Goal: Task Accomplishment & Management: Manage account settings

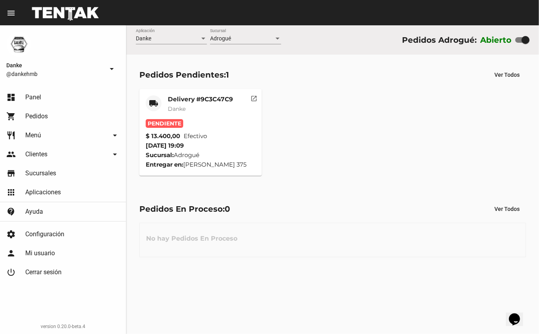
click at [207, 95] on mat-card-title "Delivery #9C3C47C9" at bounding box center [200, 99] width 65 height 8
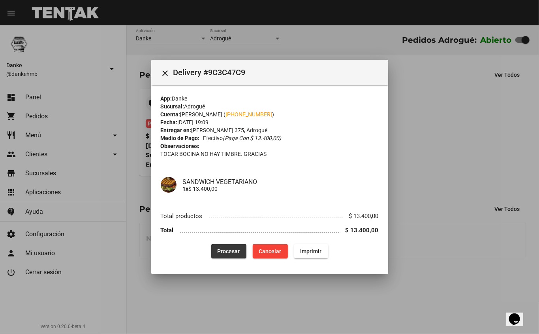
click at [236, 252] on span "Procesar" at bounding box center [229, 251] width 23 height 6
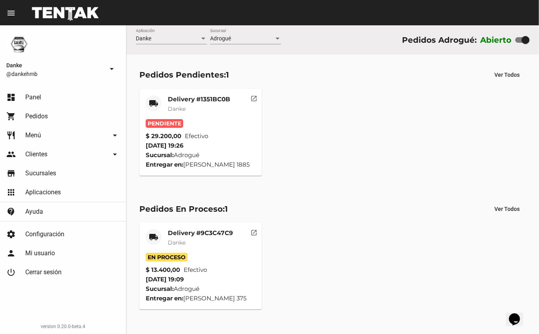
click at [213, 95] on mat-card-title "Delivery #1351BC0B" at bounding box center [199, 99] width 62 height 8
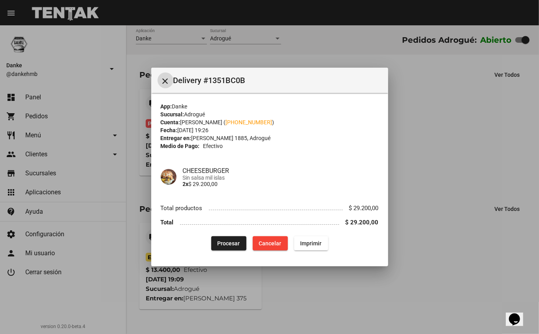
click at [228, 243] on span "Procesar" at bounding box center [229, 243] width 23 height 6
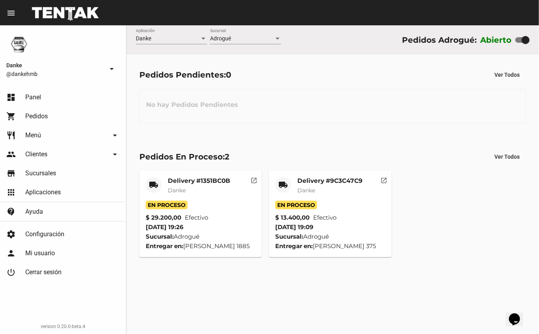
click at [316, 190] on mat-card-subtitle "Danke" at bounding box center [330, 190] width 65 height 8
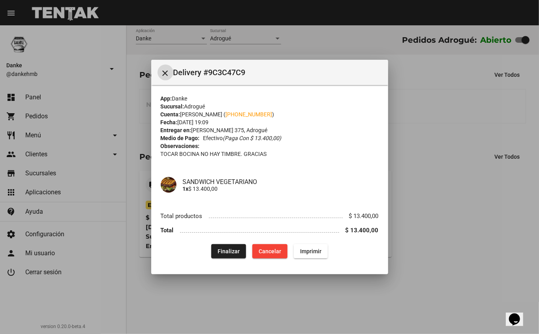
click at [458, 230] on div at bounding box center [269, 167] width 539 height 334
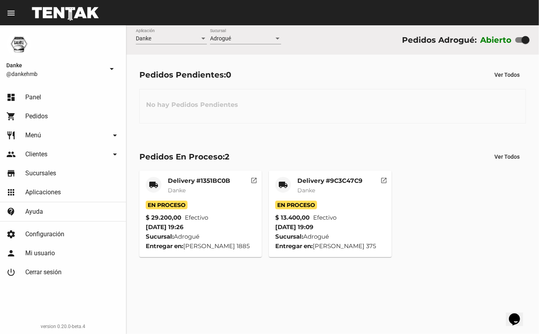
click at [327, 190] on mat-card-subtitle "Danke" at bounding box center [330, 190] width 65 height 8
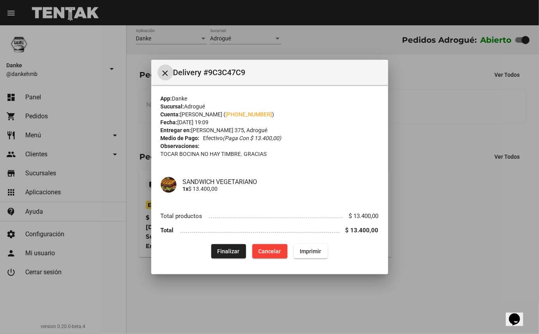
click at [428, 203] on div at bounding box center [269, 167] width 539 height 334
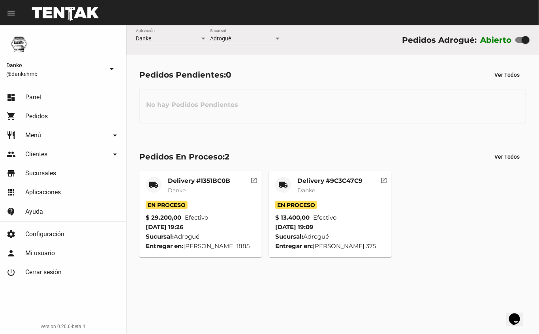
click at [182, 180] on mat-card-title "Delivery #1351BC0B" at bounding box center [199, 181] width 62 height 8
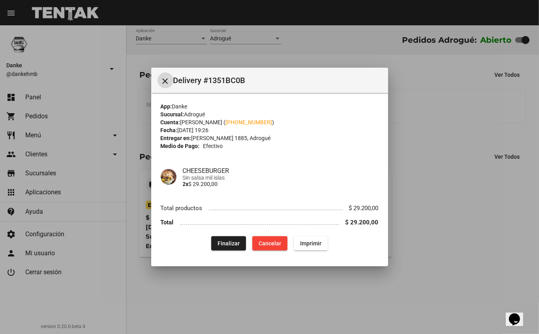
click at [439, 215] on div at bounding box center [269, 167] width 539 height 334
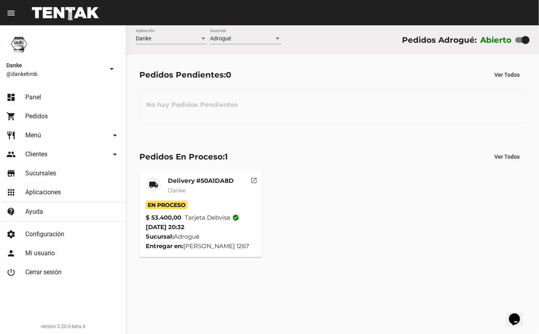
click at [186, 179] on mat-card-title "Delivery #50A1DA8D" at bounding box center [201, 181] width 66 height 8
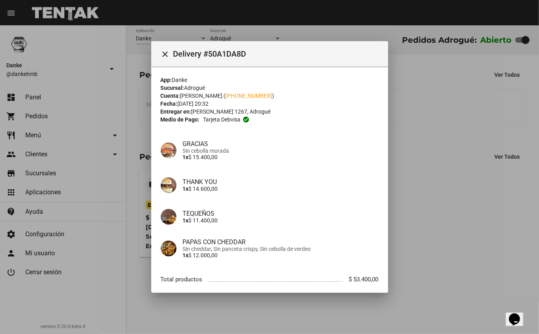
click at [411, 163] on div at bounding box center [269, 167] width 539 height 334
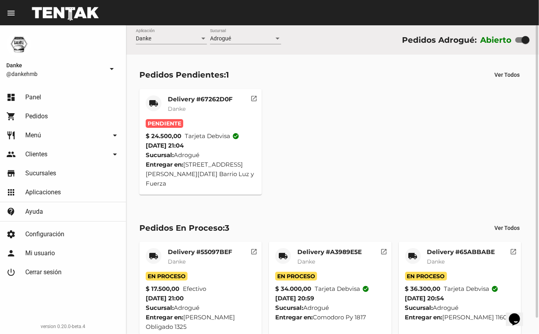
click at [195, 97] on mat-card-title "Delivery #67262D0F" at bounding box center [200, 99] width 65 height 8
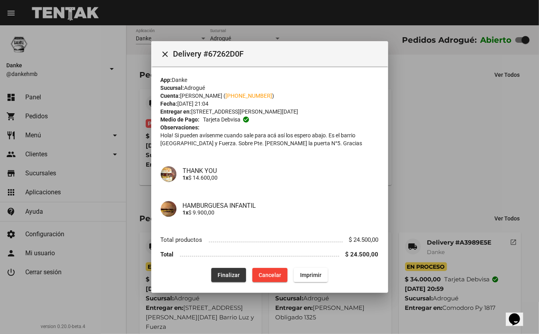
click at [221, 278] on button "Finalizar" at bounding box center [228, 275] width 35 height 14
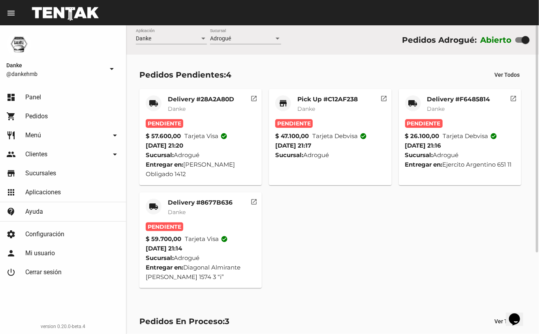
click at [191, 201] on mat-card-title "Delivery #8677B636" at bounding box center [200, 202] width 65 height 8
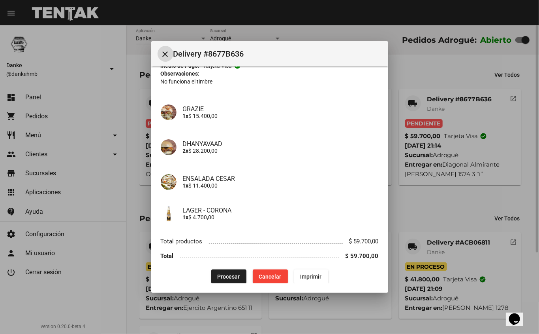
scroll to position [60, 0]
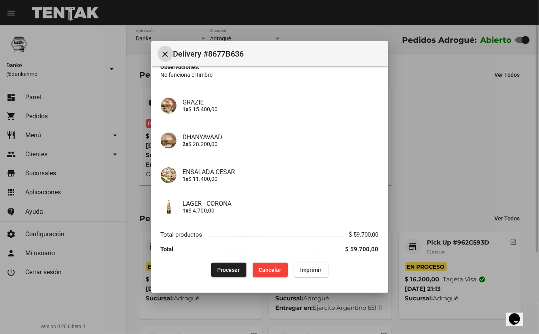
click at [259, 271] on span "Cancelar" at bounding box center [270, 269] width 23 height 6
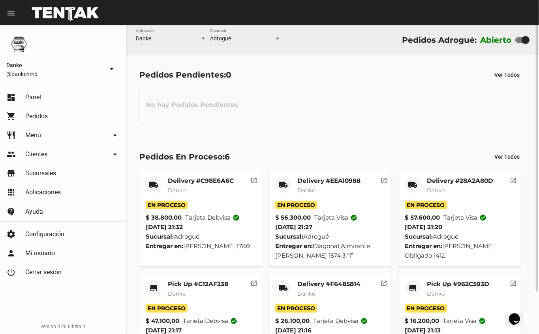
click at [36, 119] on span "Pedidos" at bounding box center [36, 116] width 23 height 8
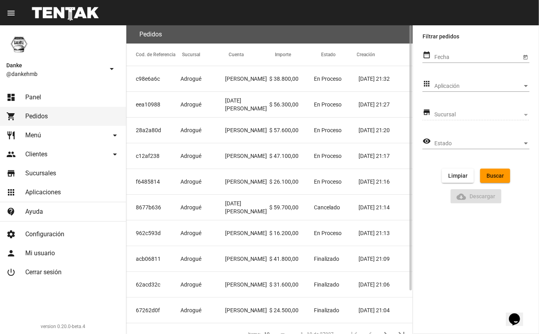
click at [117, 39] on div "[PERSON_NAME] @dankehmb arrow_drop_down" at bounding box center [63, 54] width 126 height 59
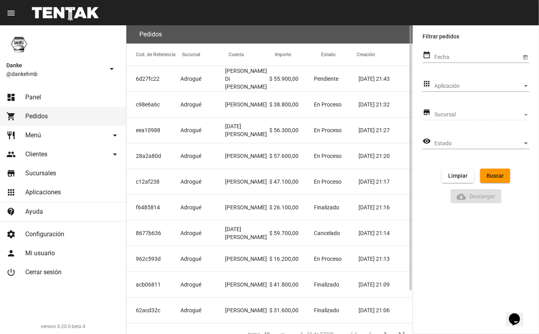
click at [43, 95] on link "dashboard Panel" at bounding box center [63, 97] width 126 height 19
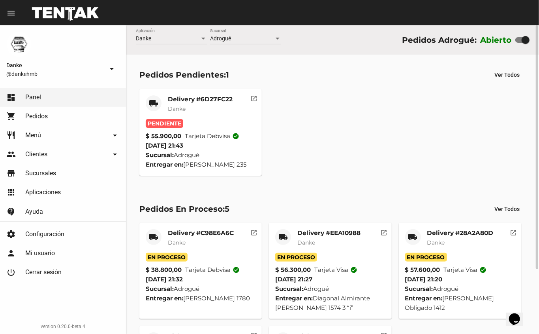
click at [203, 98] on mat-card-title "Delivery #6D27FC22" at bounding box center [200, 99] width 65 height 8
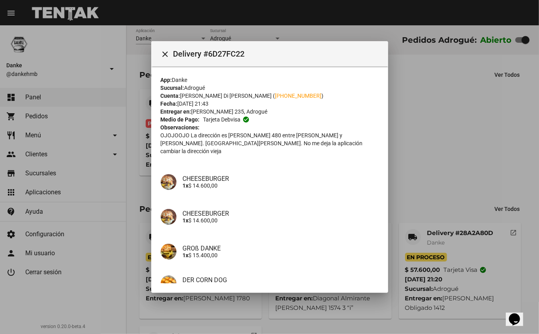
click at [443, 135] on div at bounding box center [269, 167] width 539 height 334
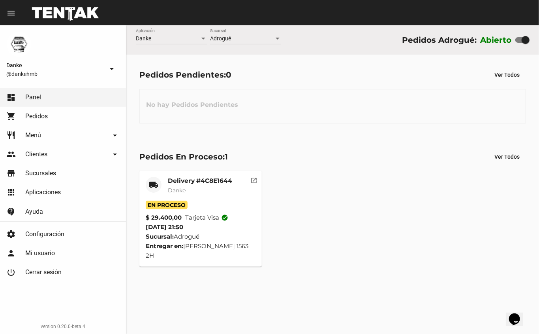
click at [201, 193] on mat-card-subtitle "Danke" at bounding box center [200, 190] width 64 height 8
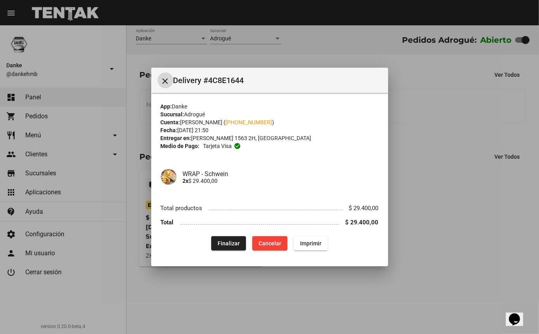
click at [430, 212] on div at bounding box center [269, 167] width 539 height 334
